Goal: Task Accomplishment & Management: Complete application form

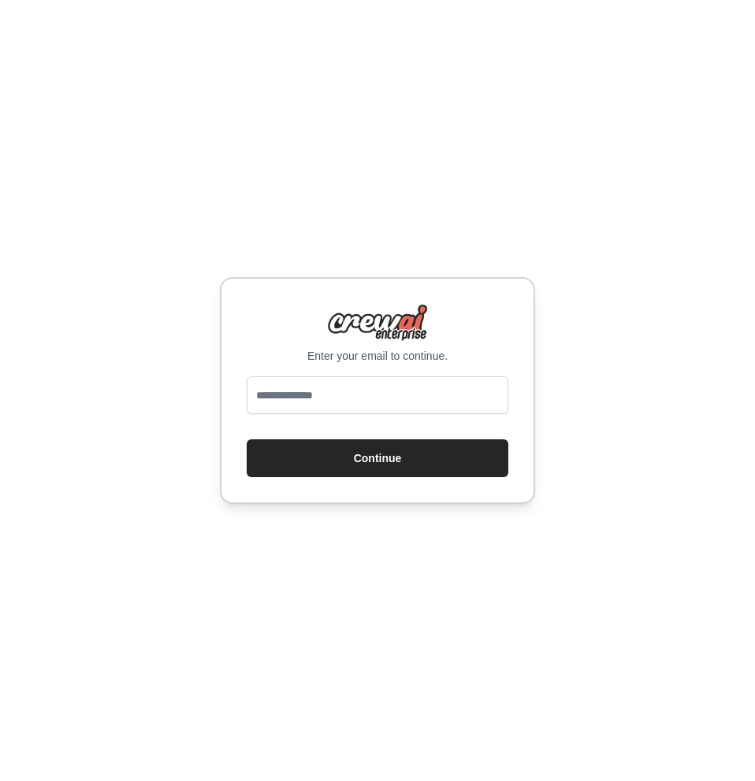
type input "**********"
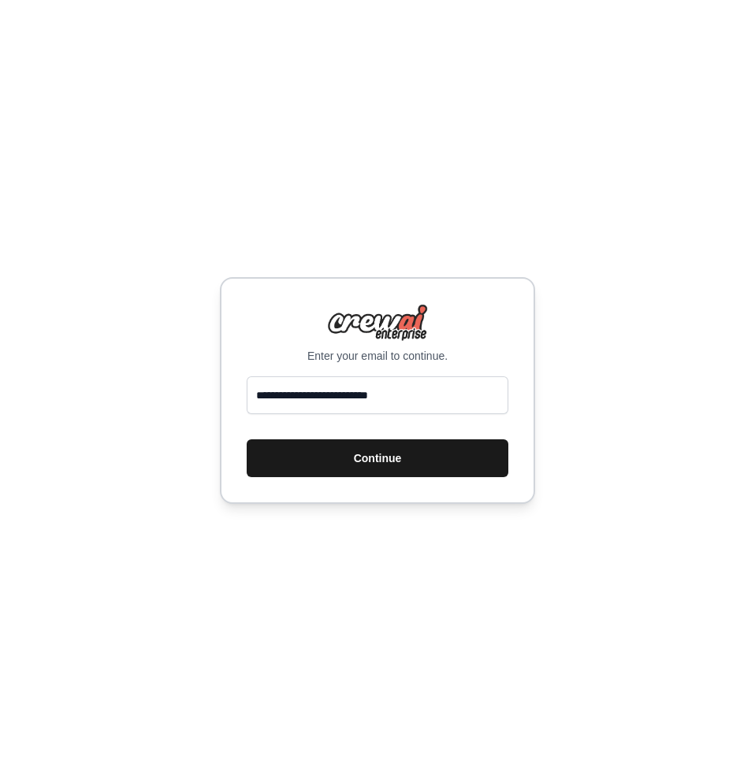
click at [358, 453] on button "Continue" at bounding box center [378, 459] width 262 height 38
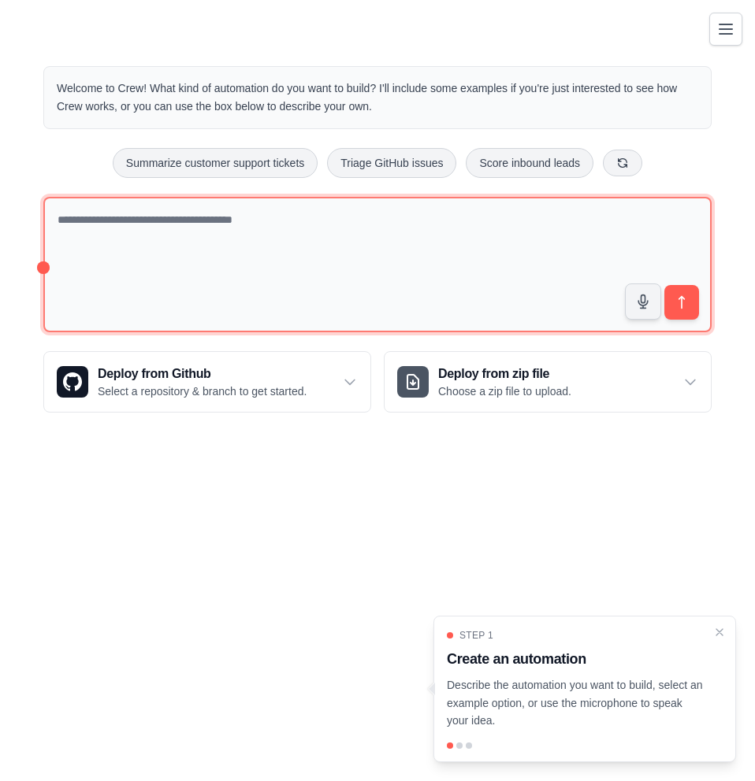
click at [247, 292] on textarea at bounding box center [377, 265] width 668 height 136
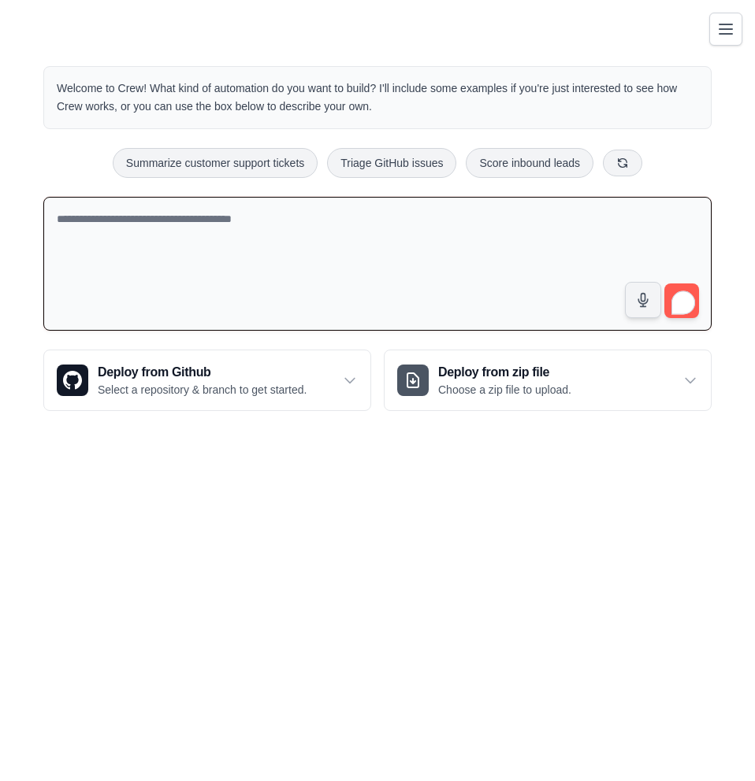
click at [258, 454] on body "moshepanjaitan2205@gmail.com Settings Build Automations Crew Studio" at bounding box center [377, 390] width 755 height 781
